Goal: Transaction & Acquisition: Purchase product/service

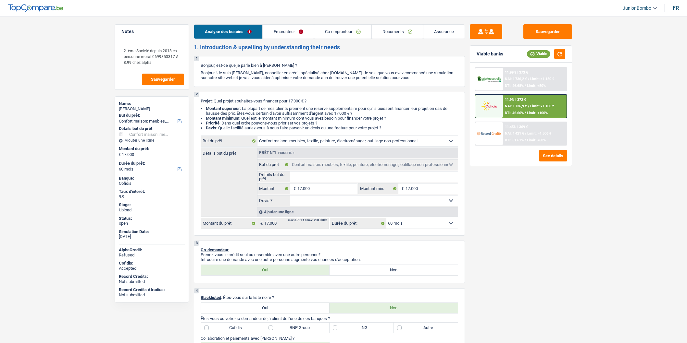
select select "household"
select select "60"
select select "household"
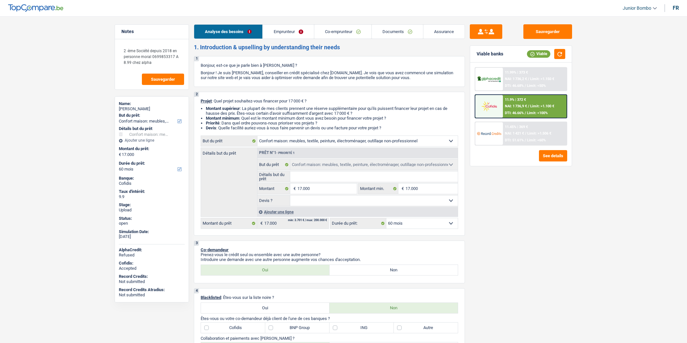
select select "60"
select select "independent"
select select "invalid"
select select "netSalary"
select select "disabilityPension"
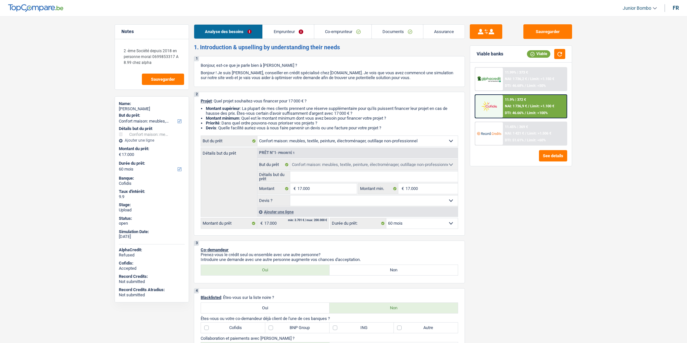
select select "rents"
select select "personalLoan"
select select "other"
select select "30"
select select "household"
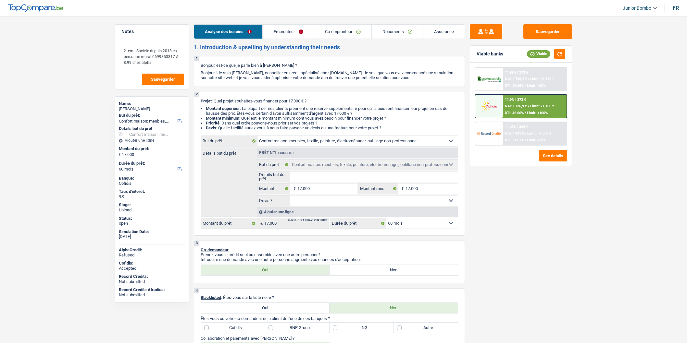
select select "household"
select select "60"
click at [521, 108] on div "11.9% | 372 € NAI: 1 736,9 € / Limit: >1.100 € DTI: 46.66% / Limit: <100%" at bounding box center [535, 106] width 64 height 23
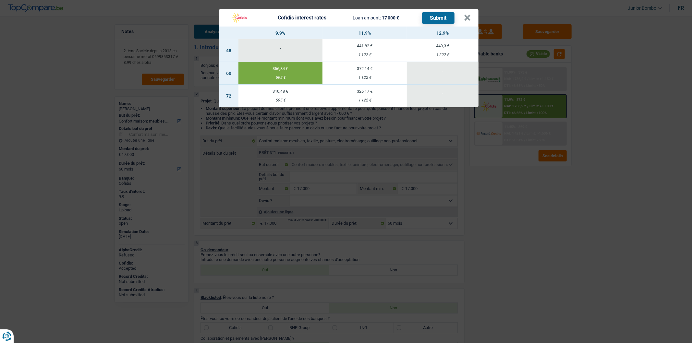
click at [539, 107] on div "Cofidis interest rates Loan amount: 17 000 € Submit × 9.9% 11.9% 12.9% 48 - 441…" at bounding box center [346, 171] width 692 height 343
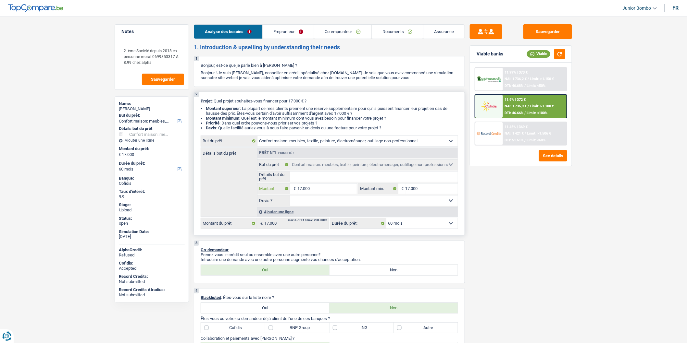
click at [317, 190] on input "17.000" at bounding box center [326, 189] width 59 height 10
type input "1"
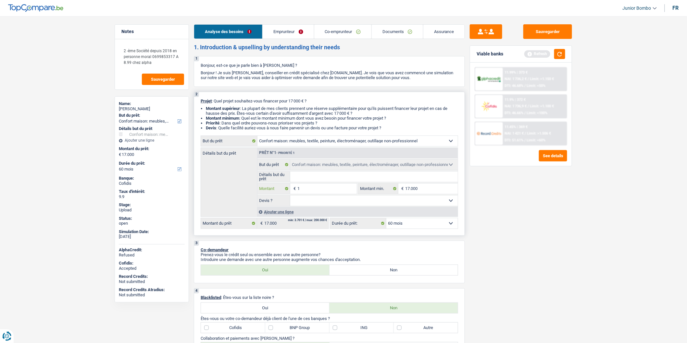
type input "17"
type input "175"
type input "1.750"
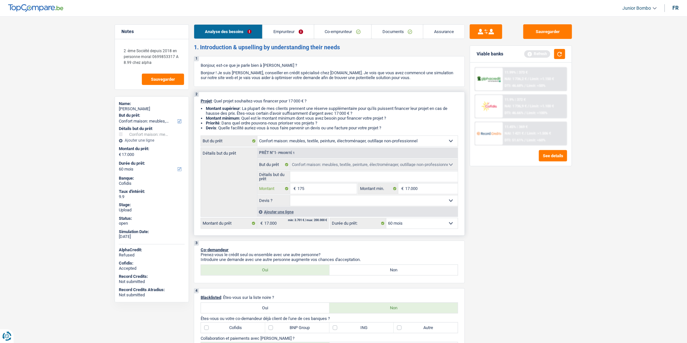
type input "1.750"
type input "17.500"
click at [569, 241] on div "Sauvegarder Viable banks Refresh 11.99% | 373 € NAI: 1 736,2 € / Limit: >1.150 …" at bounding box center [521, 177] width 112 height 307
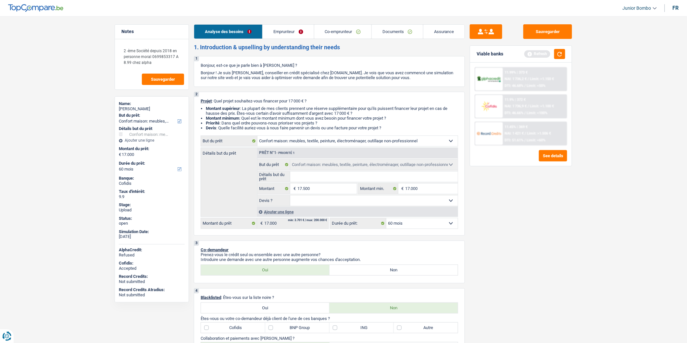
type input "17.500"
select select "84"
type input "17.500"
select select "84"
type input "17.500"
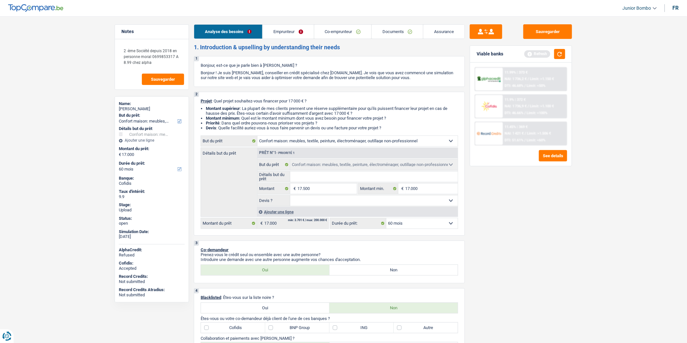
select select "84"
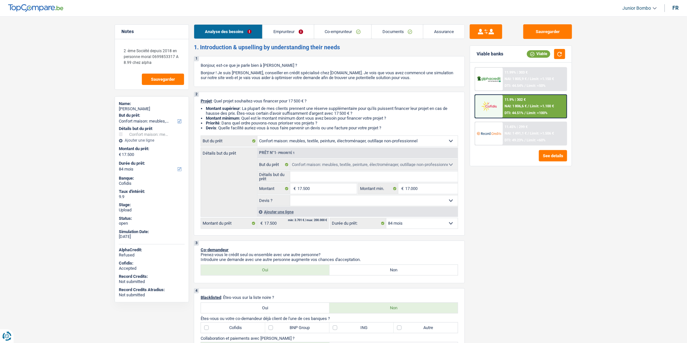
click at [508, 102] on div "11.9% | 302 € NAI: 1 806,6 € / Limit: >1.100 € DTI: 44.51% / Limit: <100%" at bounding box center [535, 106] width 64 height 23
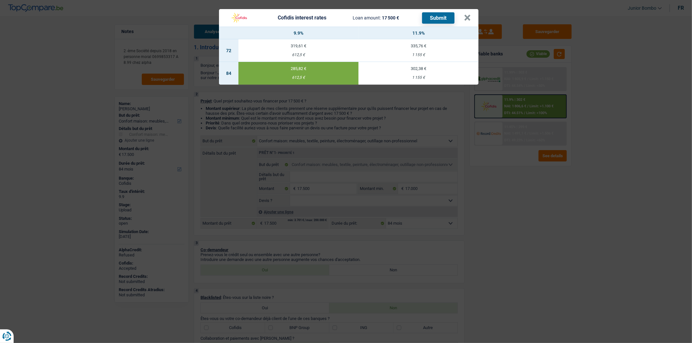
click at [417, 72] on td "302,38 € 1 155 €" at bounding box center [419, 73] width 120 height 23
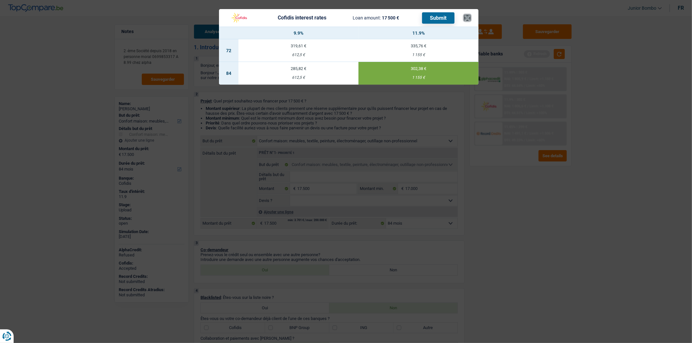
click at [466, 17] on button "×" at bounding box center [467, 18] width 7 height 6
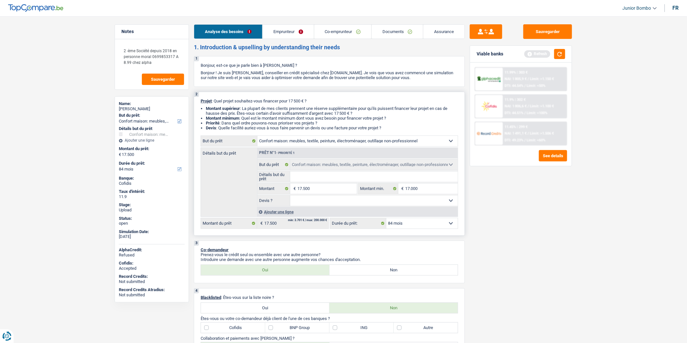
click at [405, 226] on select "12 mois 18 mois 24 mois 30 mois 36 mois 42 mois 48 mois 60 mois 72 mois 84 mois…" at bounding box center [421, 223] width 71 height 10
select select "60"
click at [386, 220] on select "12 mois 18 mois 24 mois 30 mois 36 mois 42 mois 48 mois 60 mois 72 mois 84 mois…" at bounding box center [421, 223] width 71 height 10
select select "60"
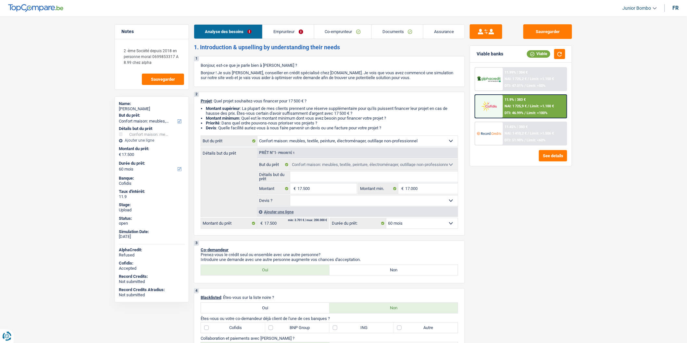
click at [517, 109] on div "11.9% | 383 € NAI: 1 725,9 € / Limit: >1.100 € DTI: 46.99% / Limit: <100%" at bounding box center [535, 106] width 64 height 23
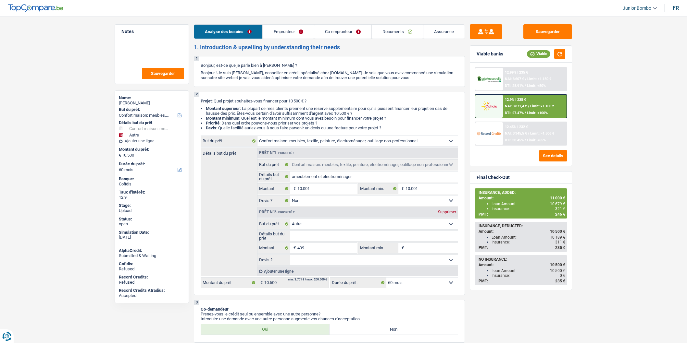
select select "household"
select select "other"
select select "60"
select select "32"
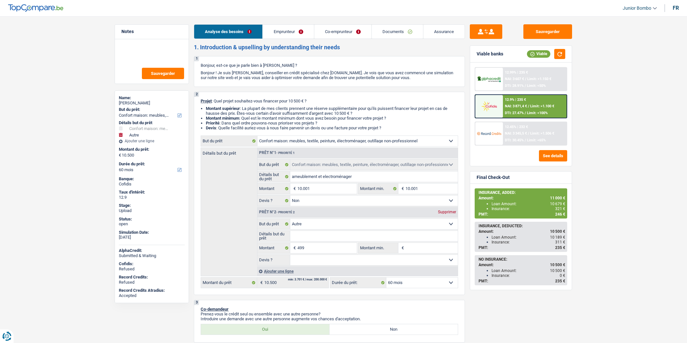
select select "single"
click at [282, 28] on link "Emprunteur" at bounding box center [288, 32] width 51 height 14
